Goal: Information Seeking & Learning: Find specific fact

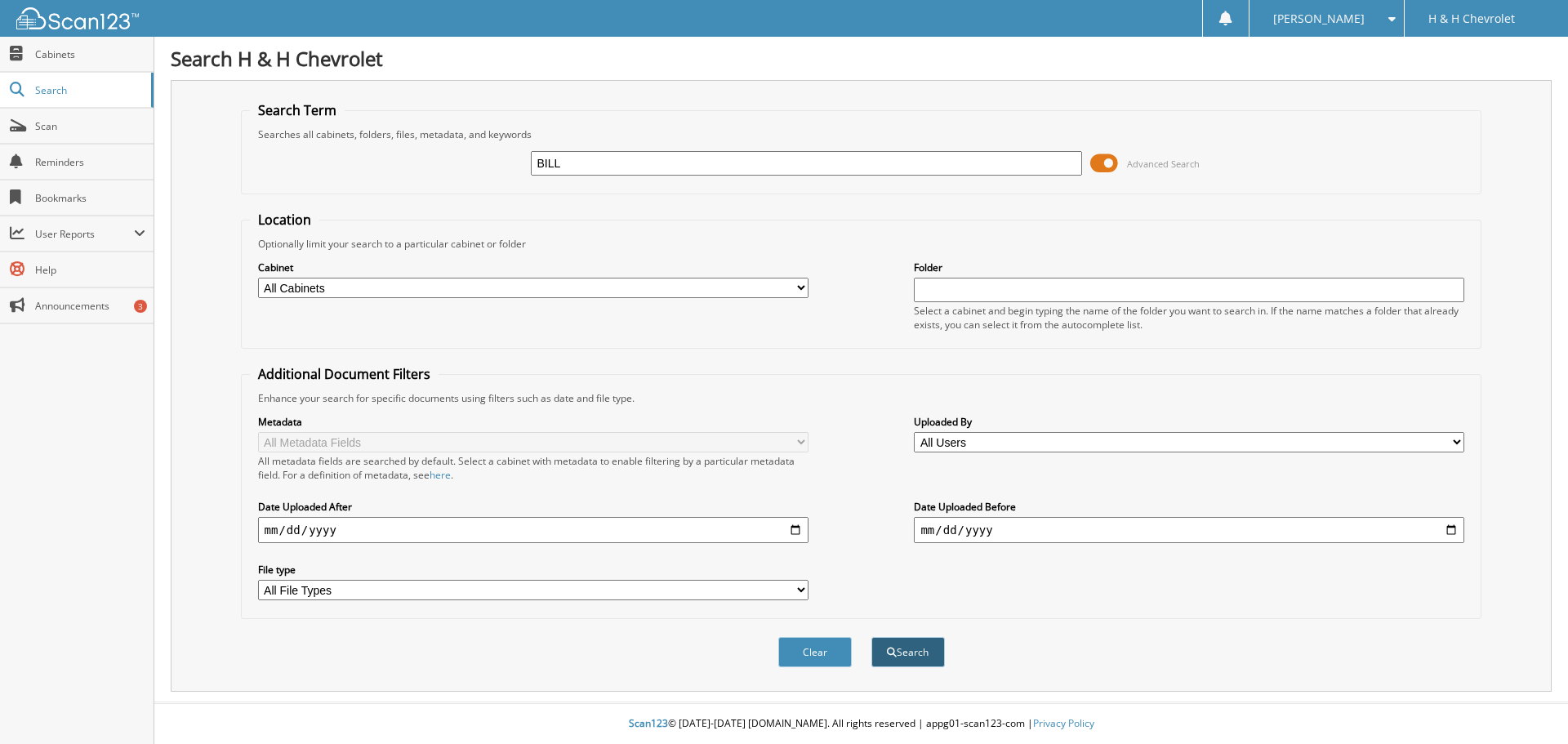
type input "BILL"
click at [896, 652] on button "Search" at bounding box center [908, 652] width 73 height 30
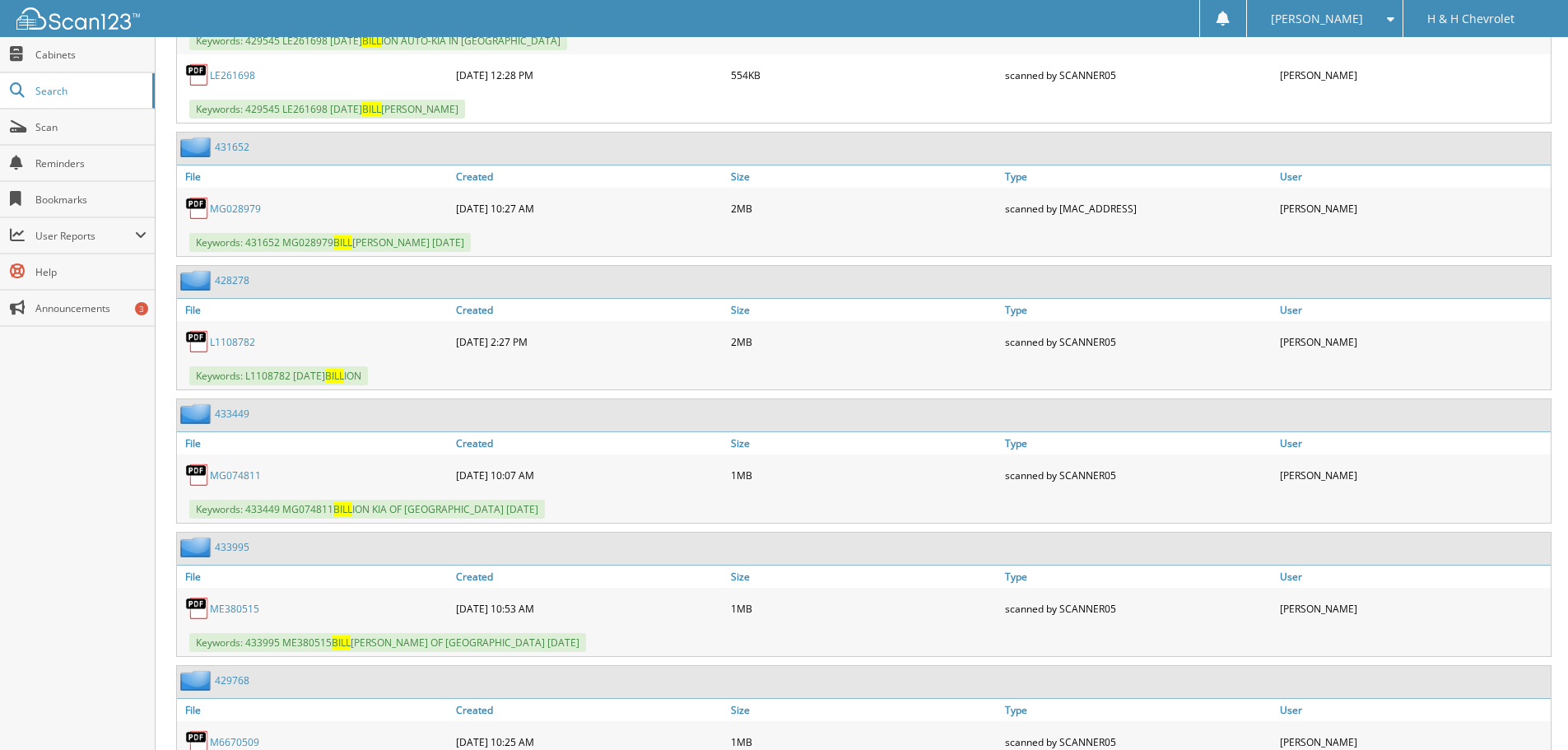
scroll to position [3539, 0]
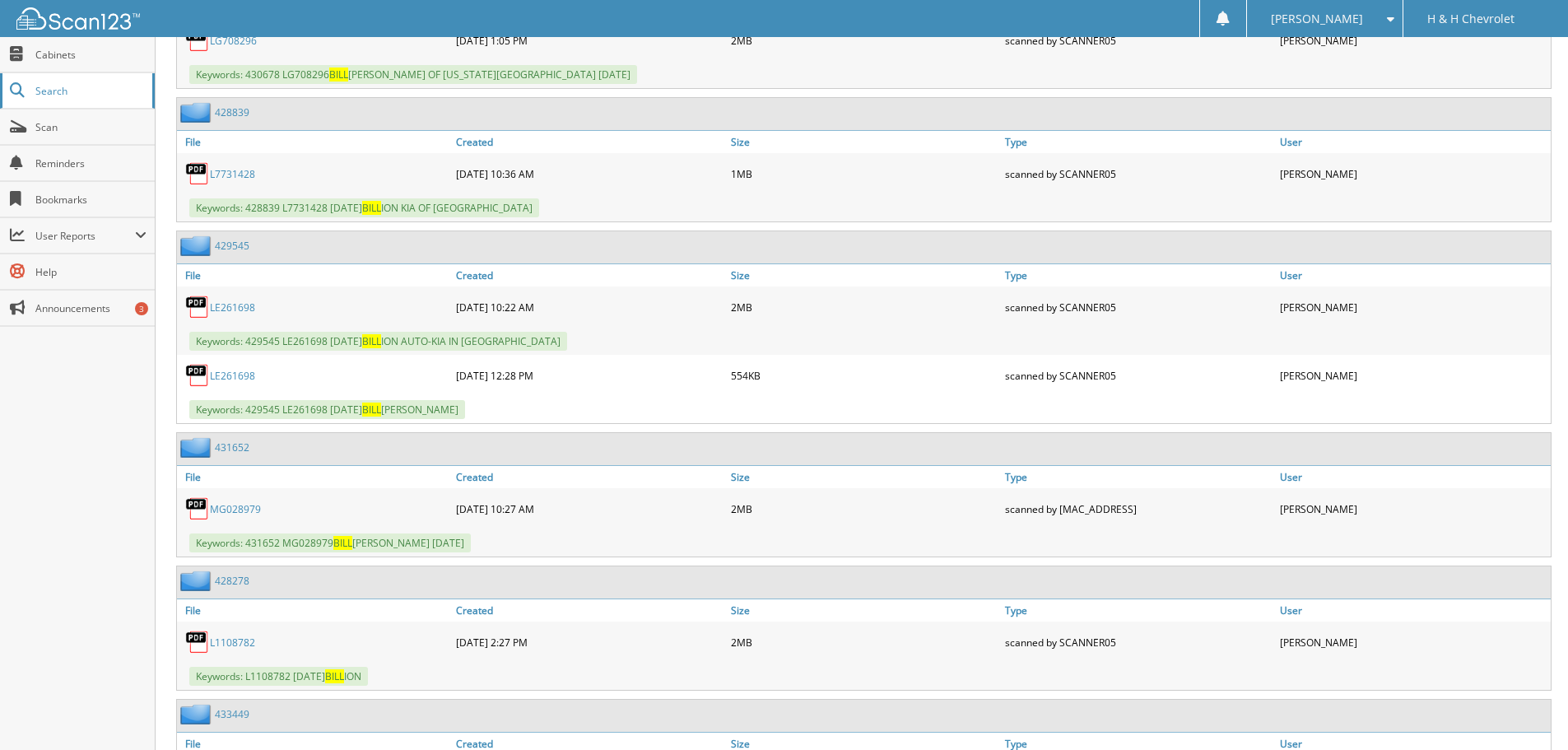
click at [64, 85] on span "Search" at bounding box center [89, 91] width 108 height 14
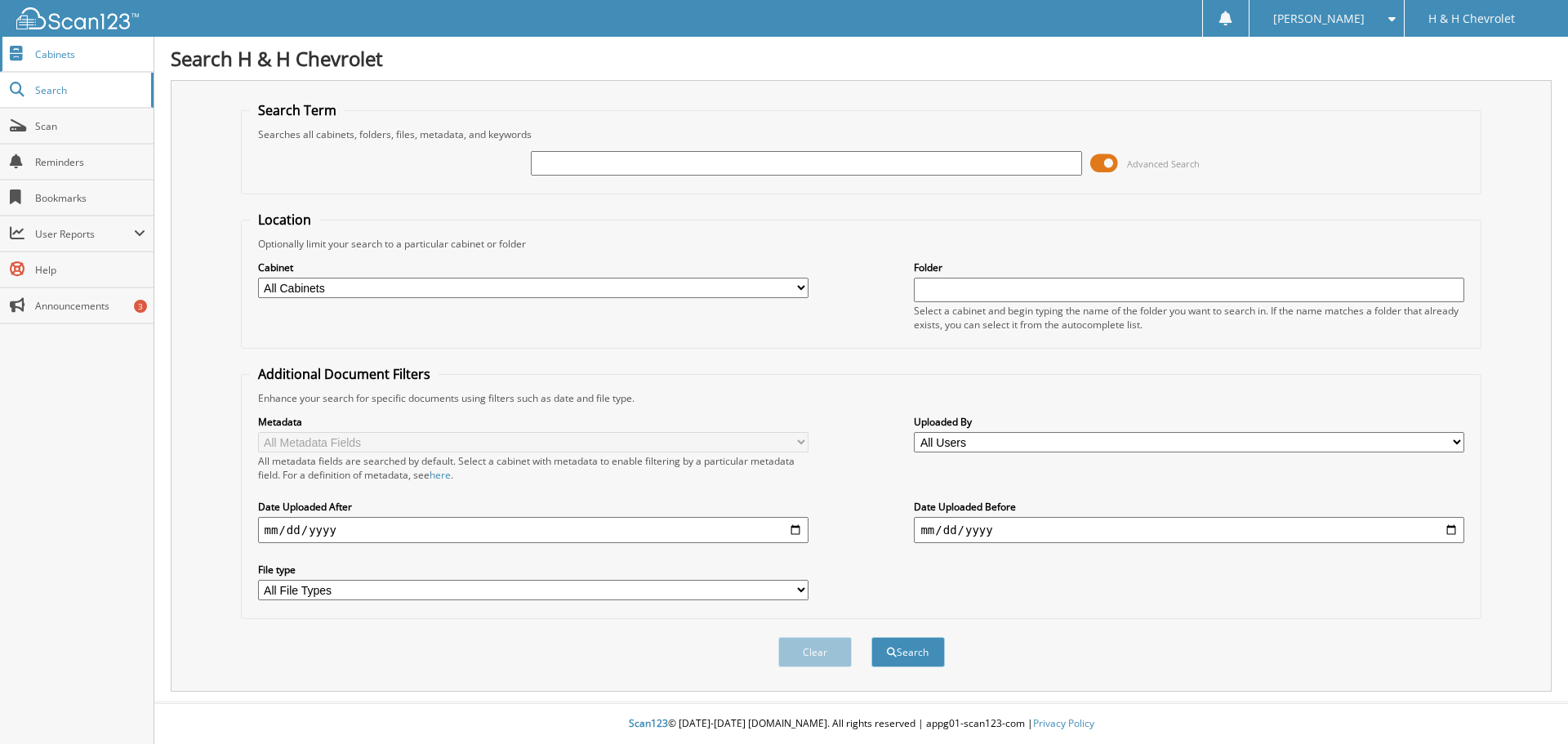
click at [72, 51] on span "Cabinets" at bounding box center [90, 54] width 110 height 14
type input "STATEMENT PERIOD"
click at [872, 636] on button "Search" at bounding box center [908, 652] width 73 height 30
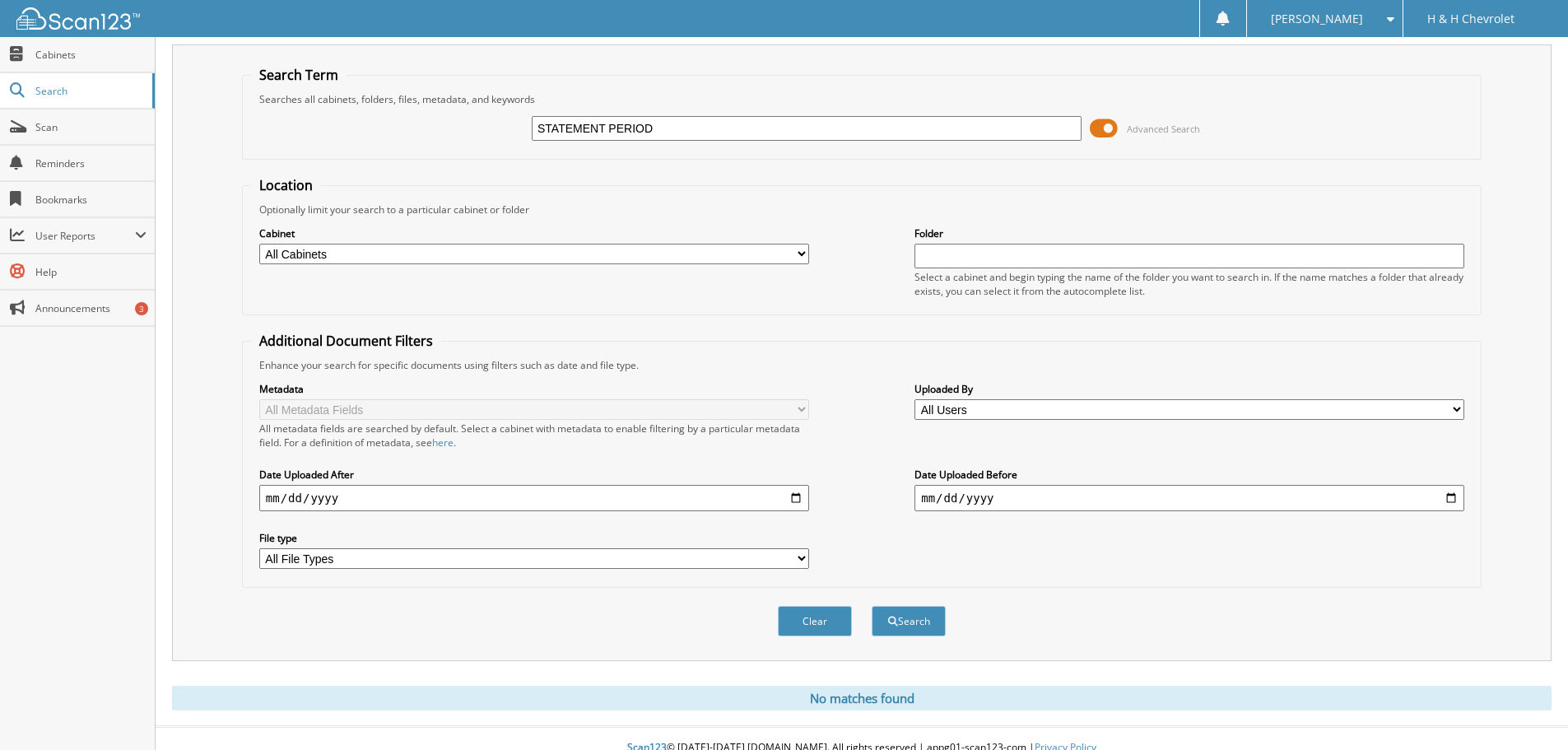
scroll to position [55, 0]
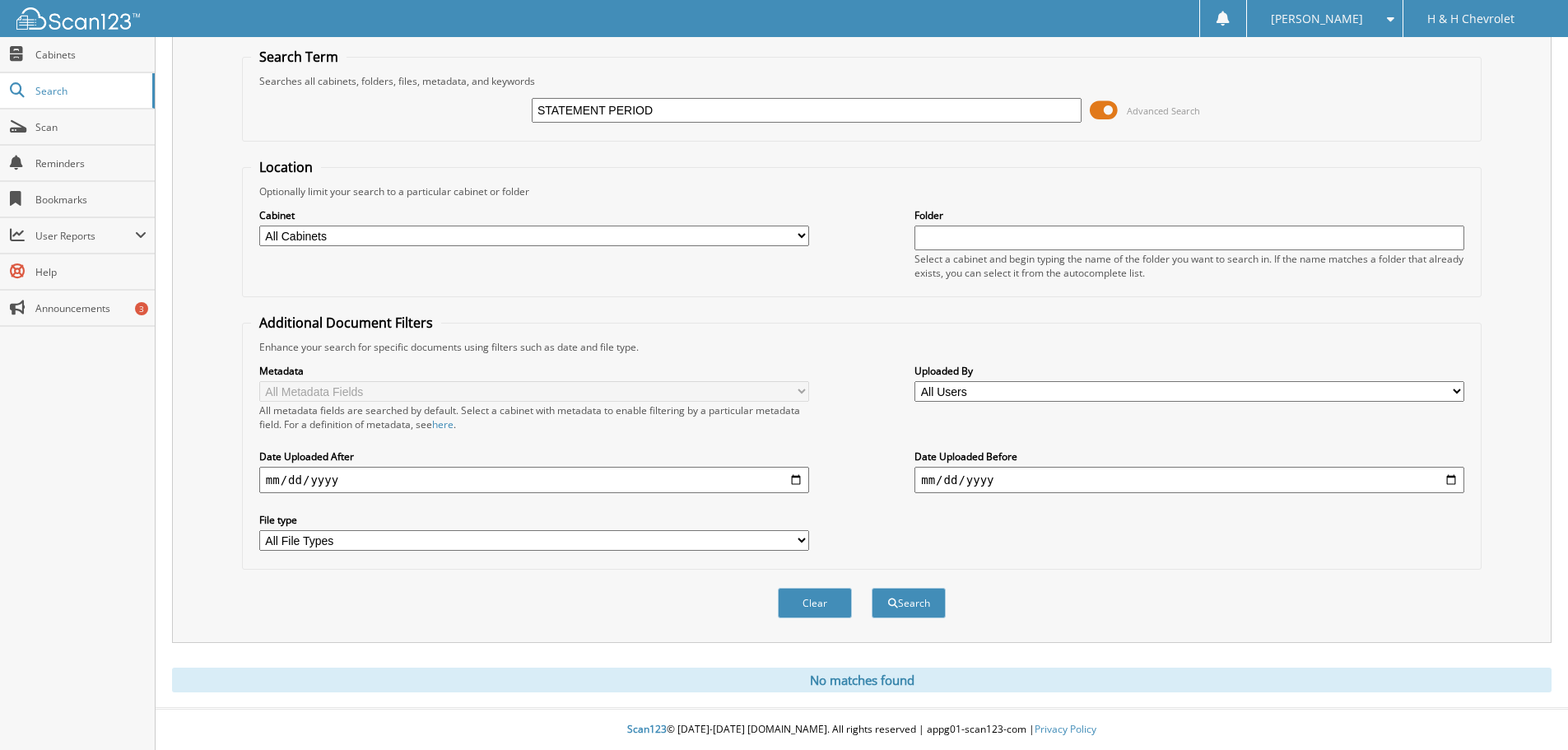
drag, startPoint x: 662, startPoint y: 108, endPoint x: 612, endPoint y: 105, distance: 50.1
click at [612, 105] on input "STATEMENT PERIOD" at bounding box center [806, 110] width 550 height 25
type input "STATEMENT"
click at [902, 596] on button "Search" at bounding box center [908, 603] width 74 height 31
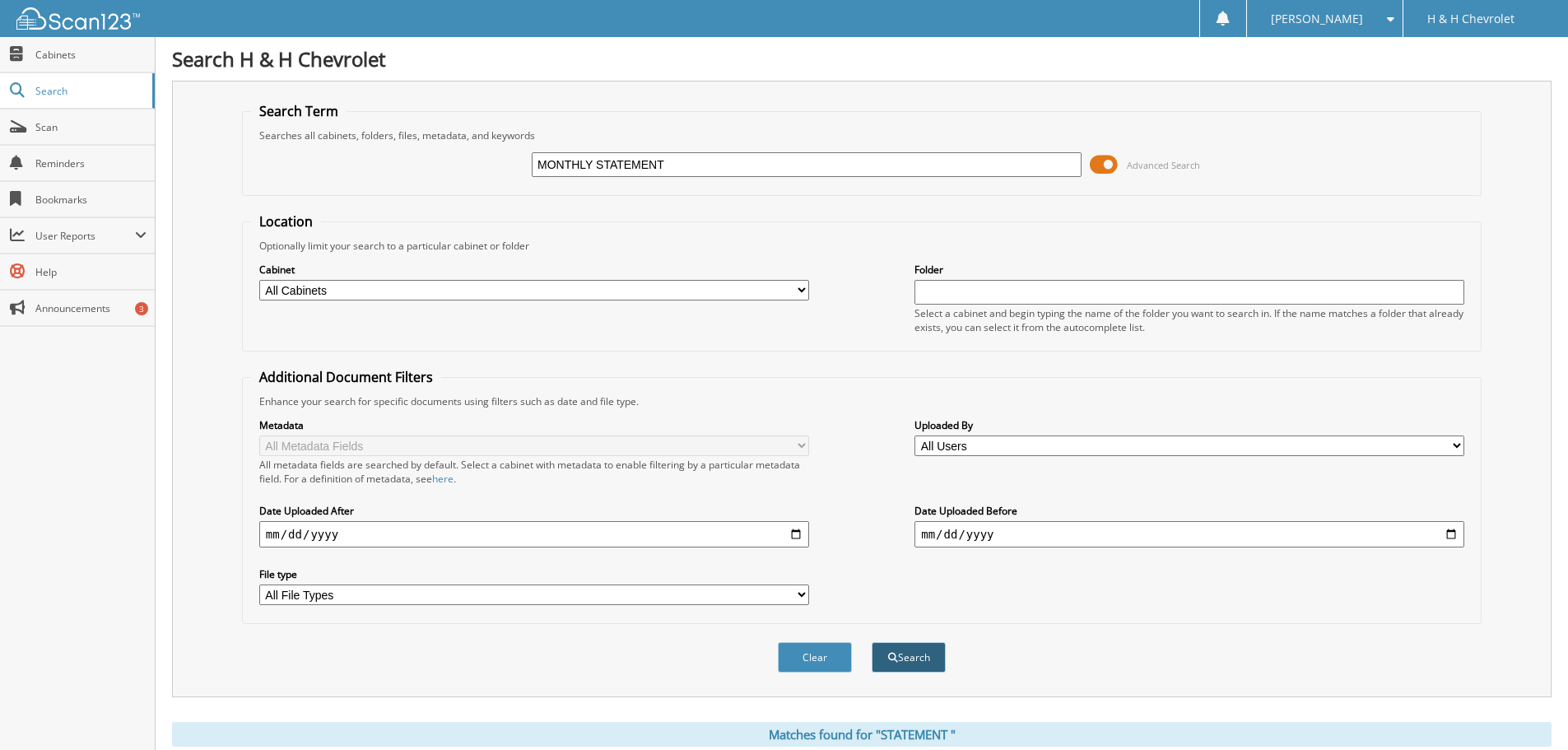
type input "MONTHLY STATEMENT"
click at [899, 652] on button "Search" at bounding box center [908, 657] width 74 height 31
click at [954, 293] on input "text" at bounding box center [1188, 293] width 550 height 25
type input "MONTHLY STATEMENT"
click at [924, 651] on button "Search" at bounding box center [908, 657] width 74 height 31
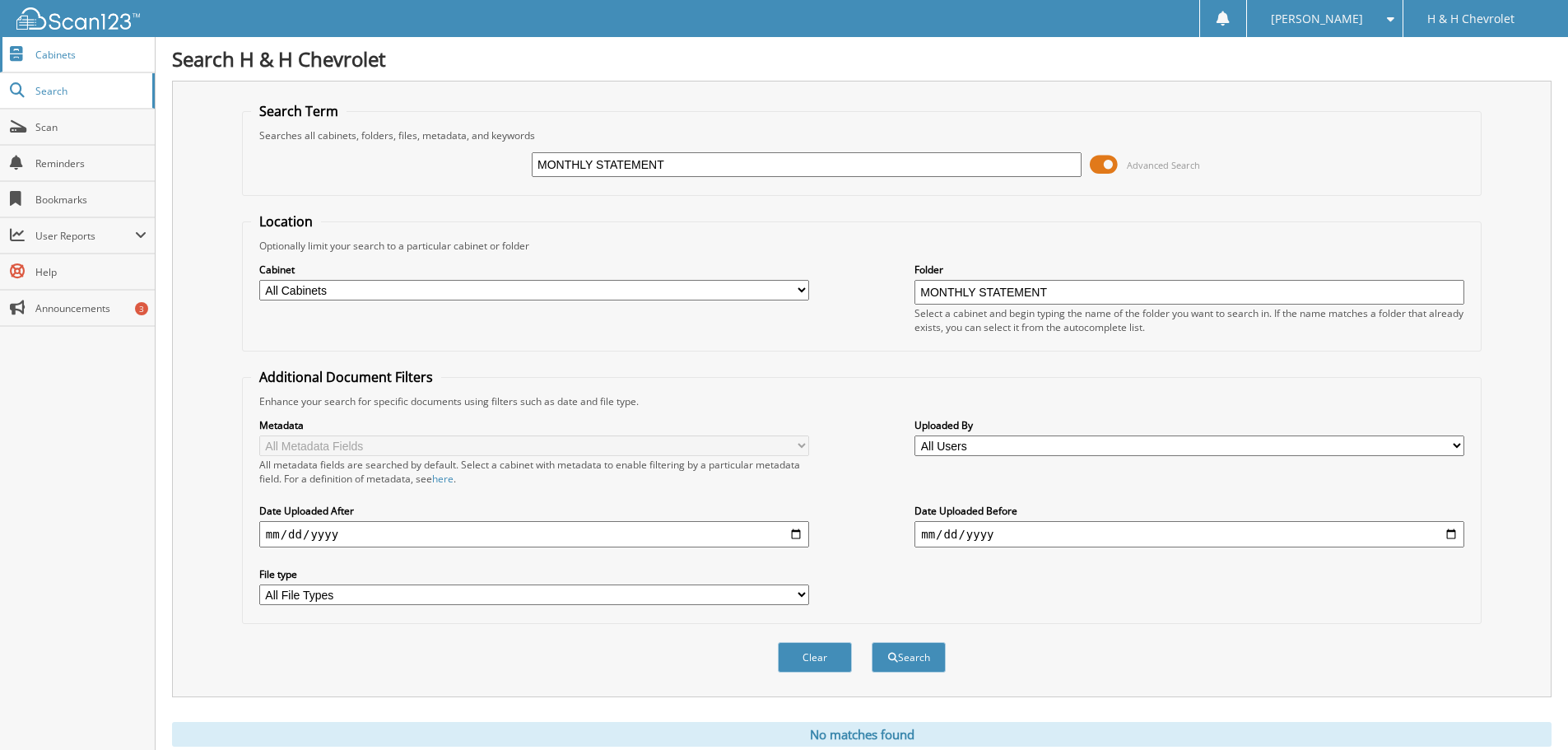
click at [76, 51] on span "Cabinets" at bounding box center [91, 55] width 111 height 14
